Goal: Information Seeking & Learning: Learn about a topic

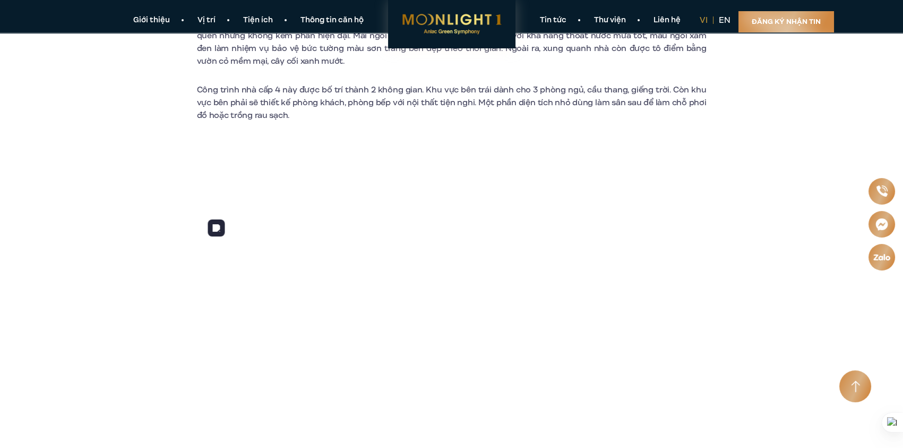
scroll to position [391, 0]
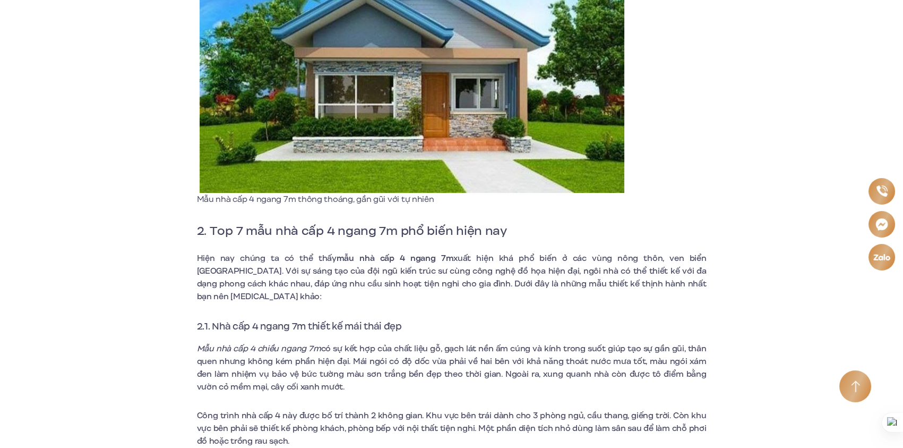
scroll to position [869, 0]
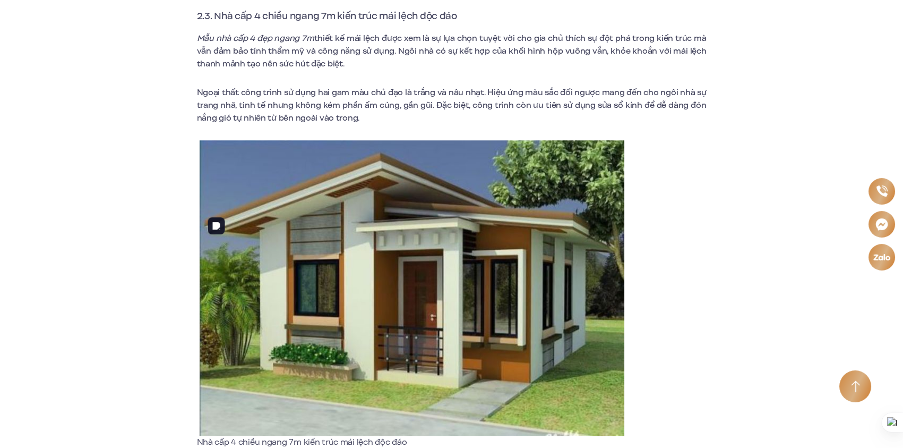
scroll to position [2171, 0]
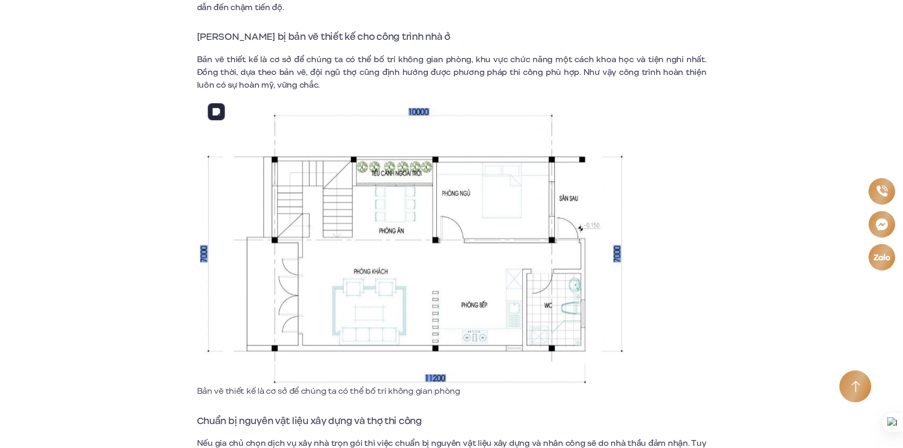
scroll to position [5647, 0]
